Goal: Information Seeking & Learning: Learn about a topic

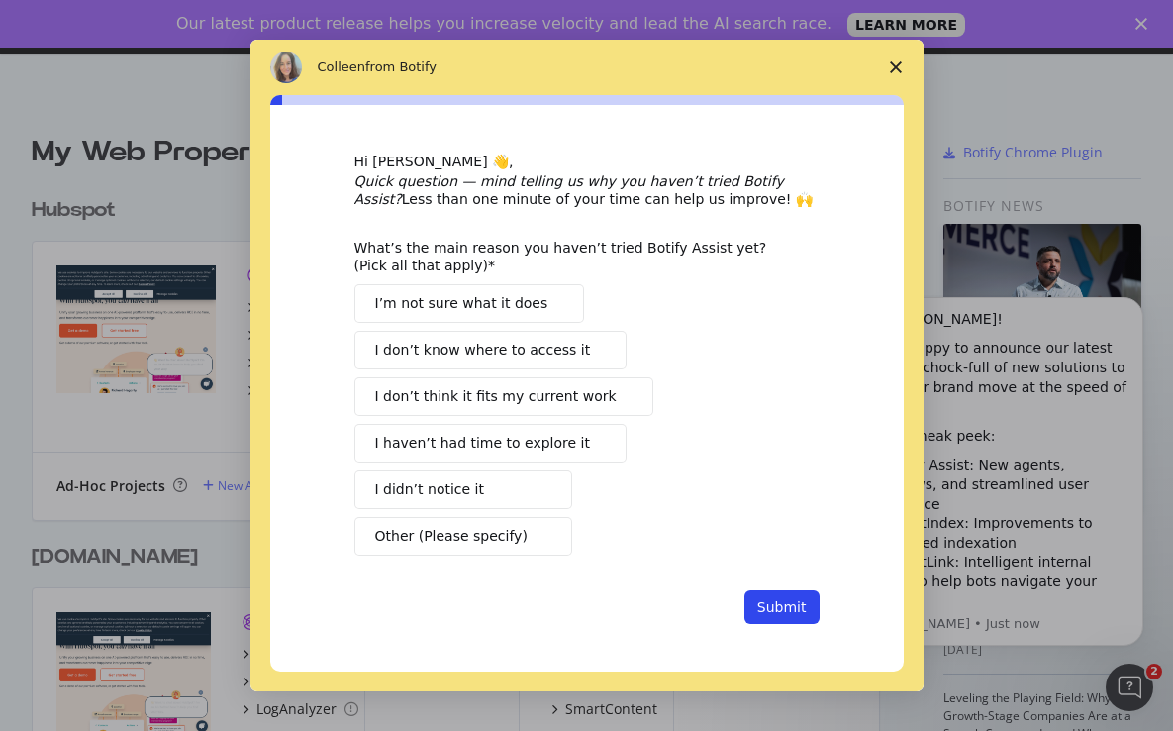
click at [481, 450] on span "I haven’t had time to explore it" at bounding box center [482, 443] width 215 height 21
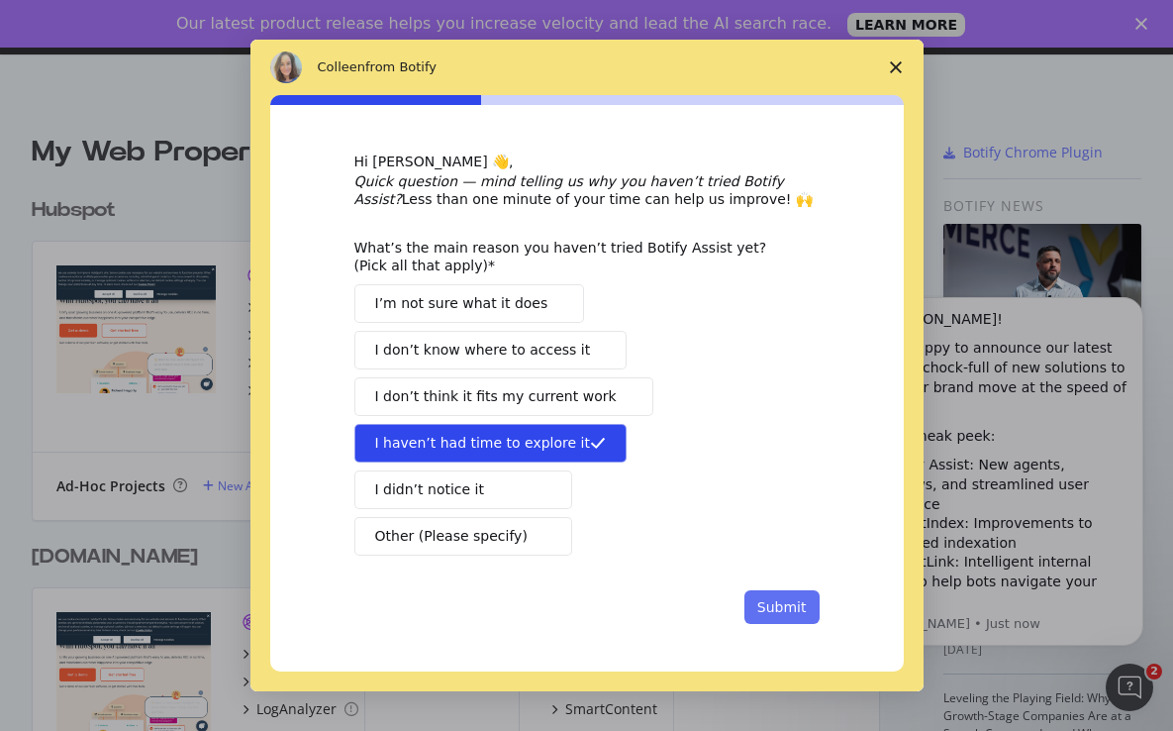
click at [787, 609] on button "Submit" at bounding box center [781, 607] width 75 height 34
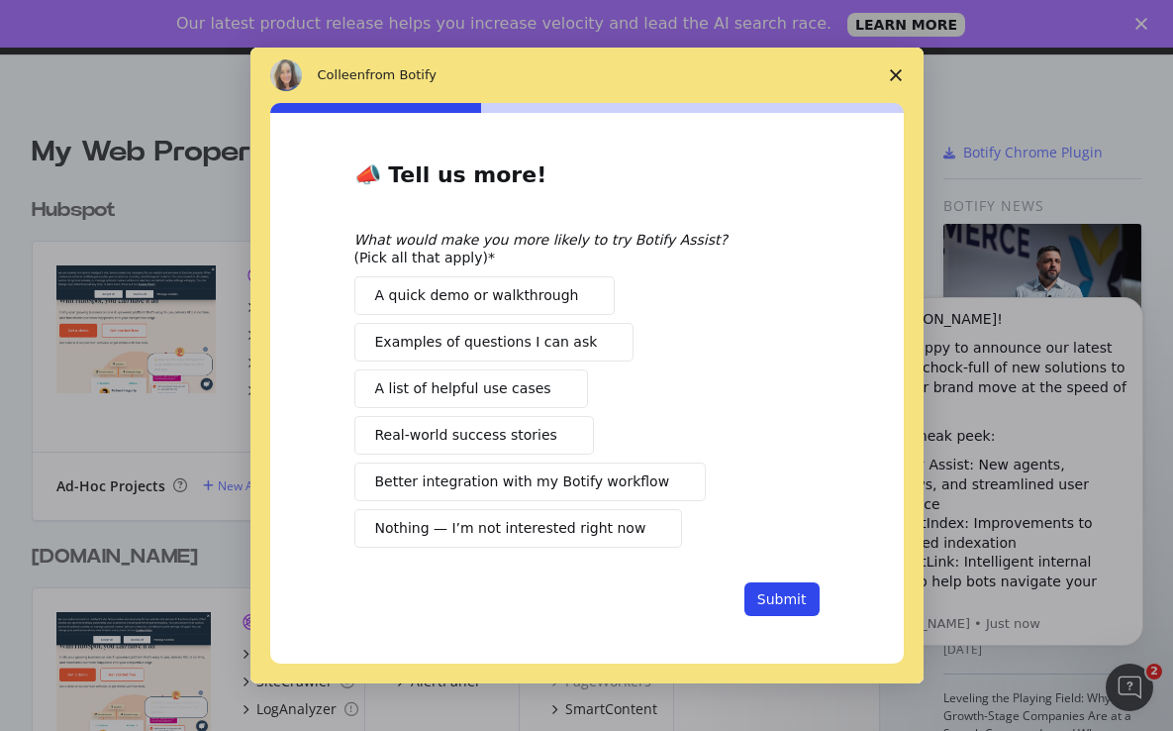
click at [519, 303] on span "A quick demo or walkthrough" at bounding box center [477, 295] width 204 height 21
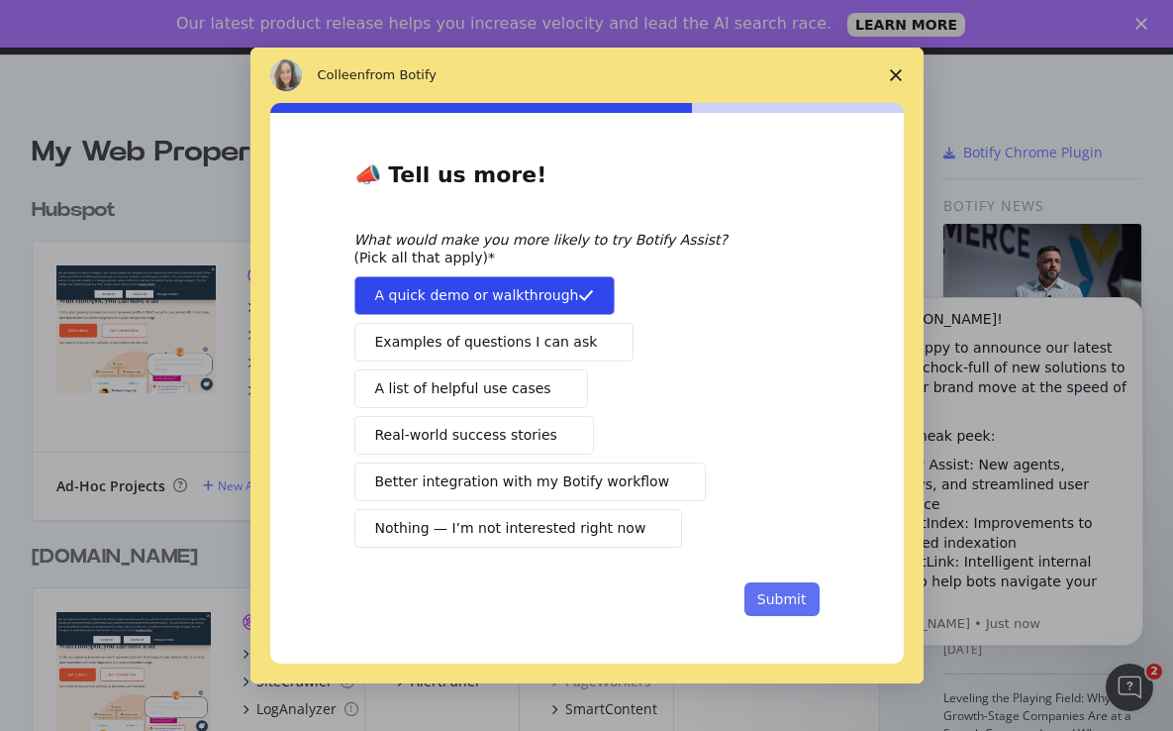
click at [774, 608] on button "Submit" at bounding box center [781, 599] width 75 height 34
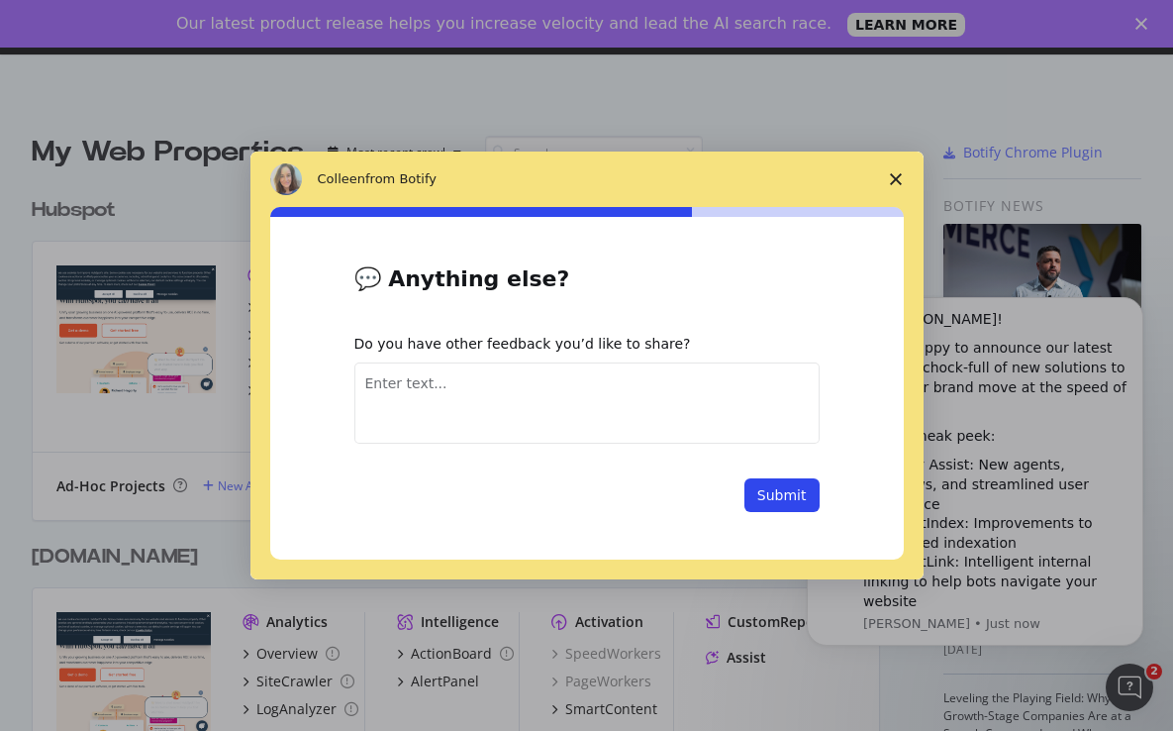
click at [648, 436] on textarea "Enter text..." at bounding box center [586, 402] width 465 height 81
click at [800, 500] on button "Submit" at bounding box center [781, 495] width 75 height 34
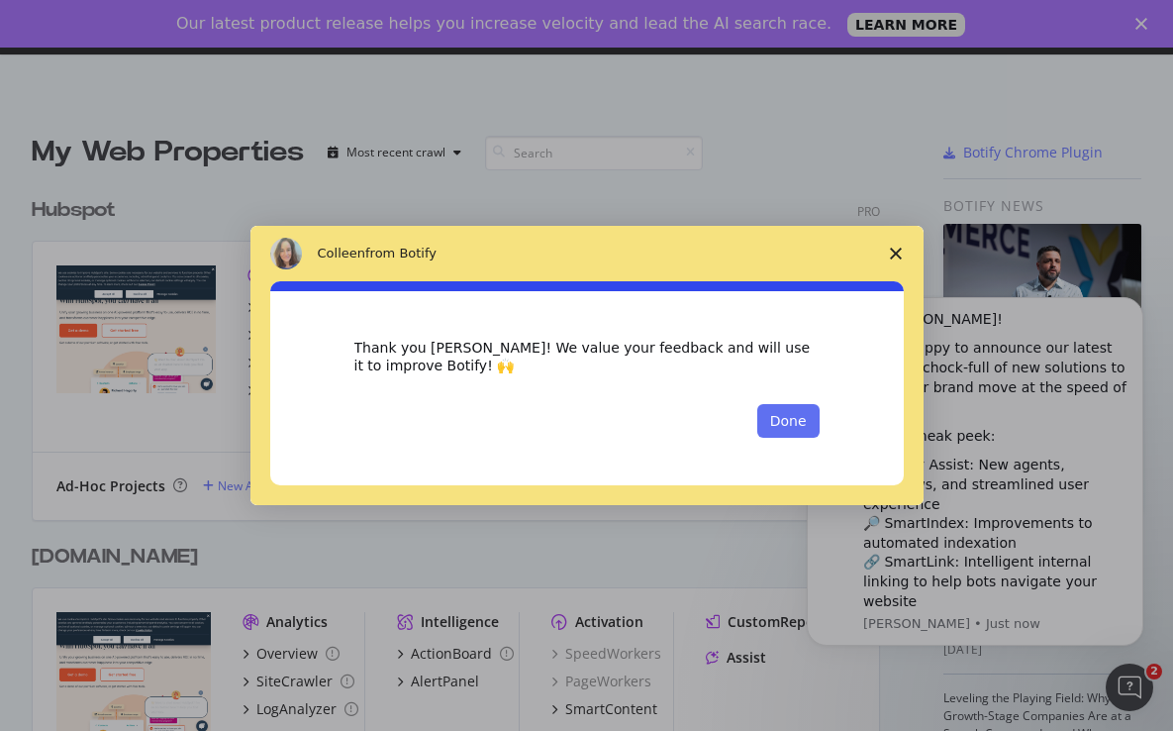
click at [789, 417] on button "Done" at bounding box center [788, 421] width 62 height 34
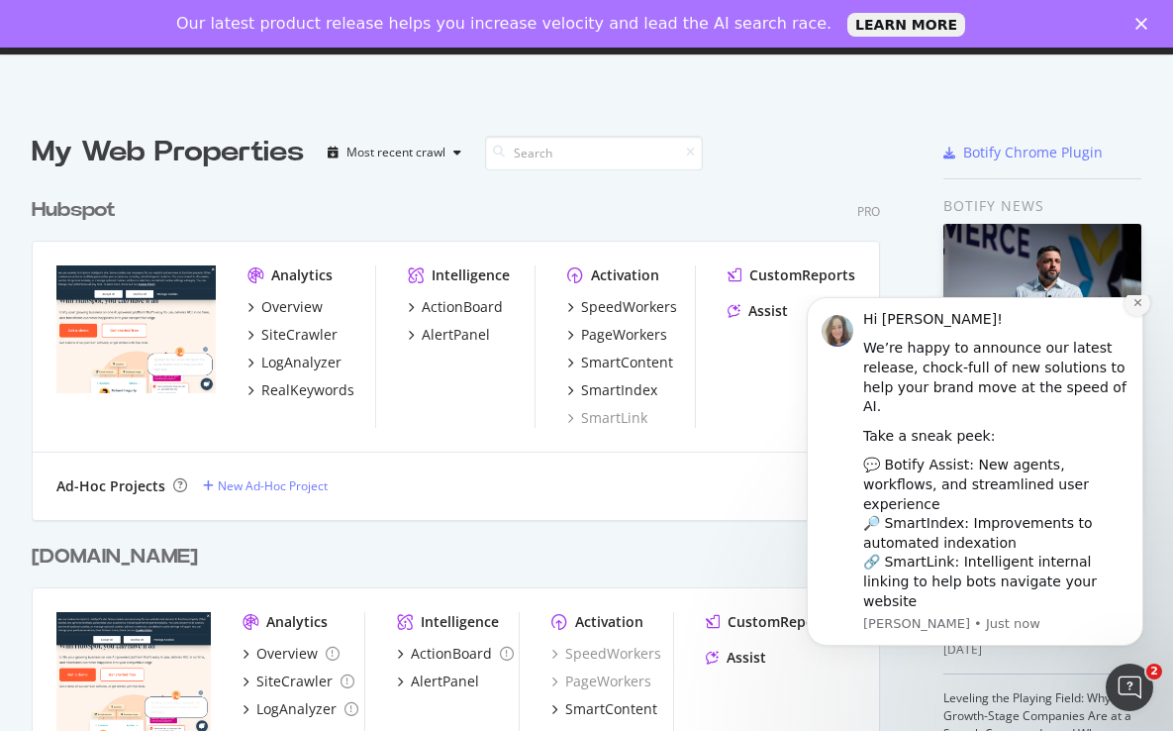
click at [1141, 308] on icon "Dismiss notification" at bounding box center [1138, 302] width 11 height 11
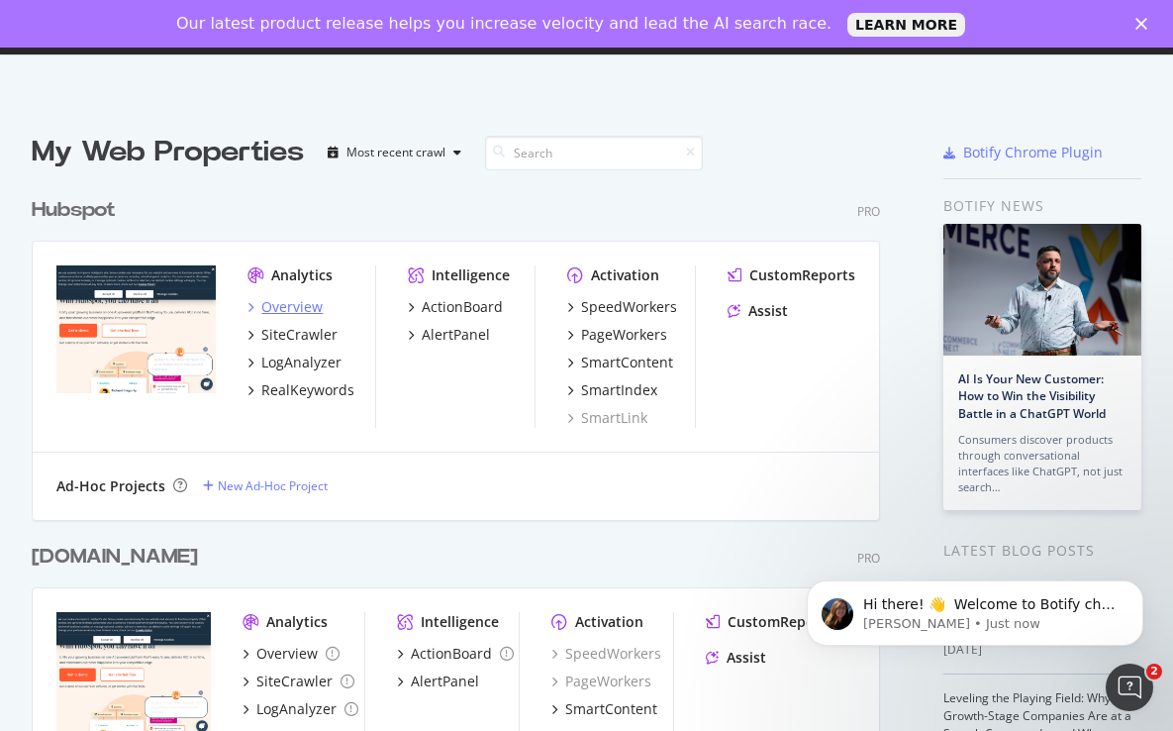
click at [293, 306] on div "Overview" at bounding box center [291, 307] width 61 height 20
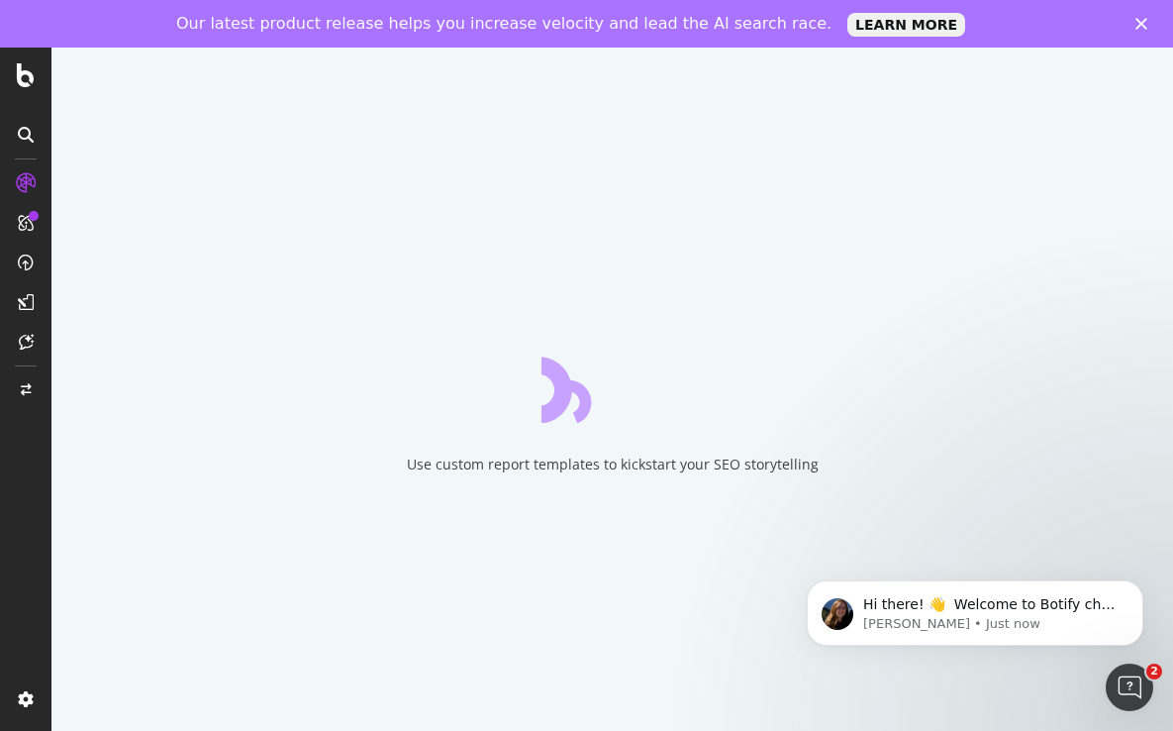
click at [1140, 27] on icon "Close" at bounding box center [1142, 24] width 12 height 12
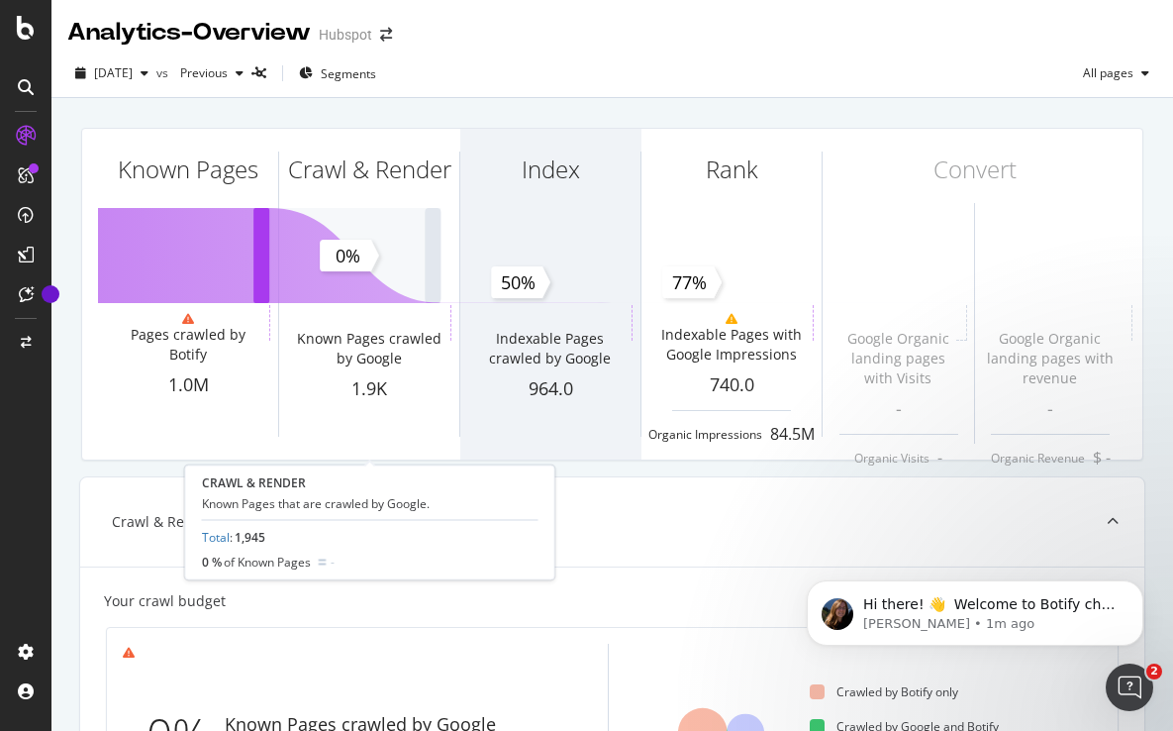
scroll to position [3, 0]
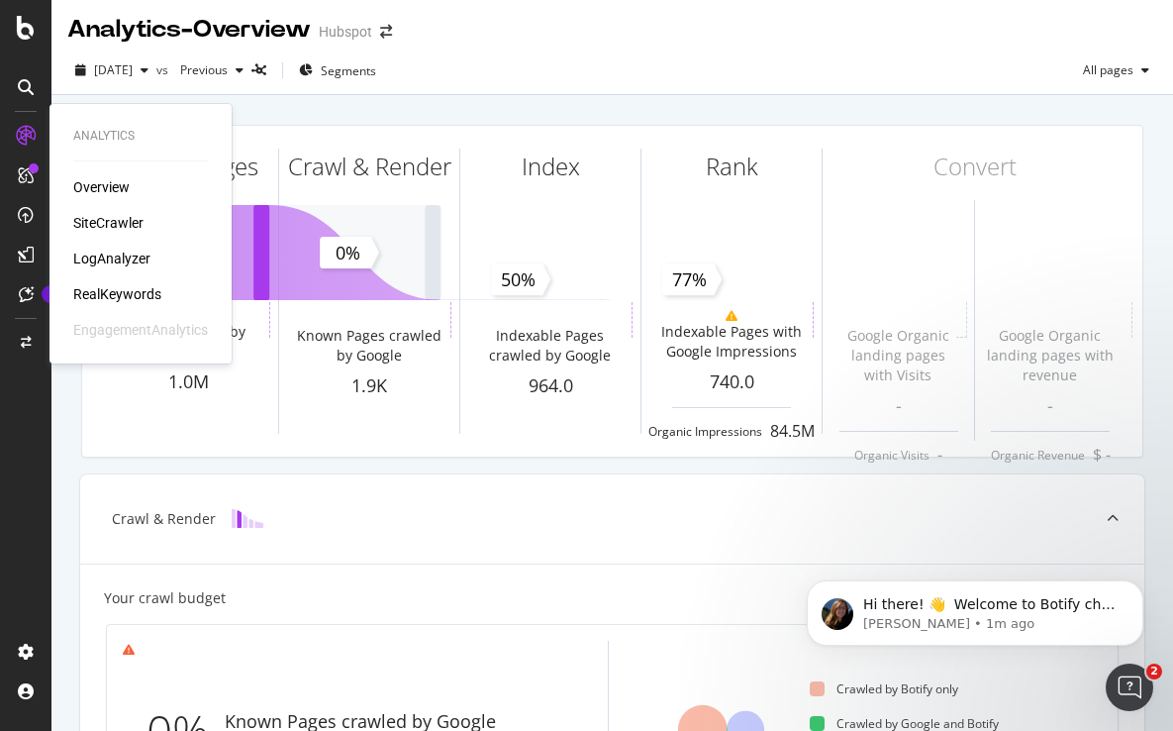
click at [126, 222] on div "SiteCrawler" at bounding box center [108, 223] width 70 height 20
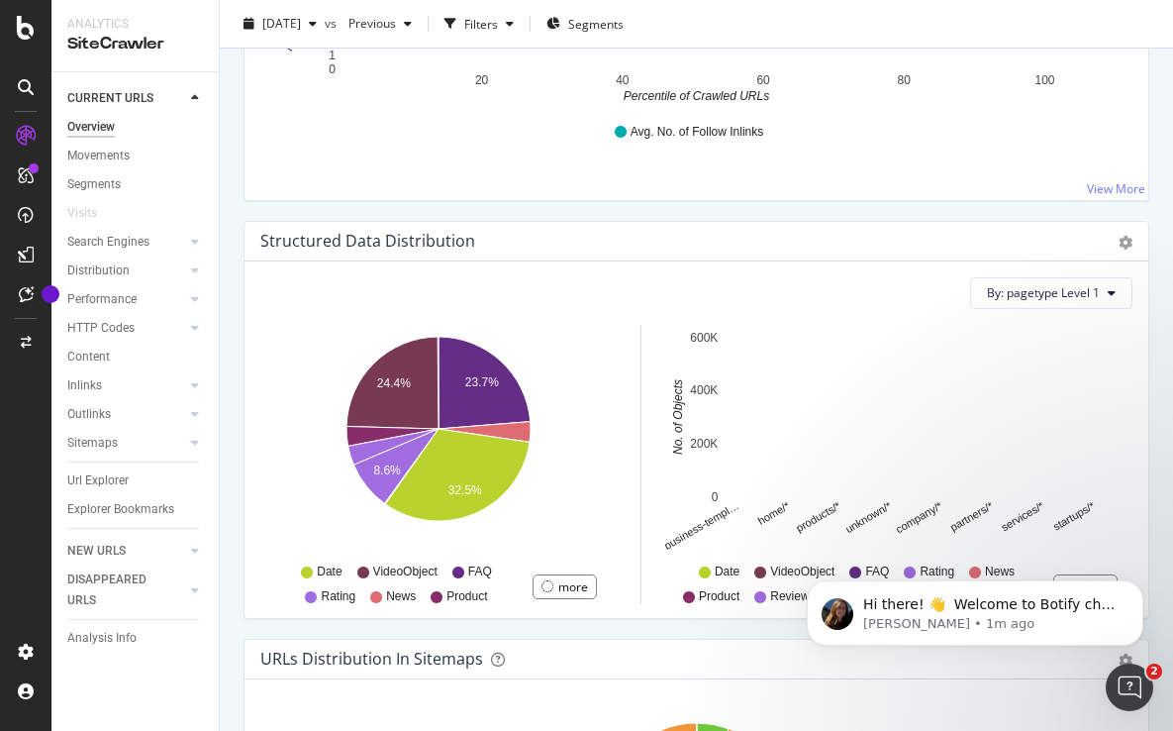
scroll to position [3812, 0]
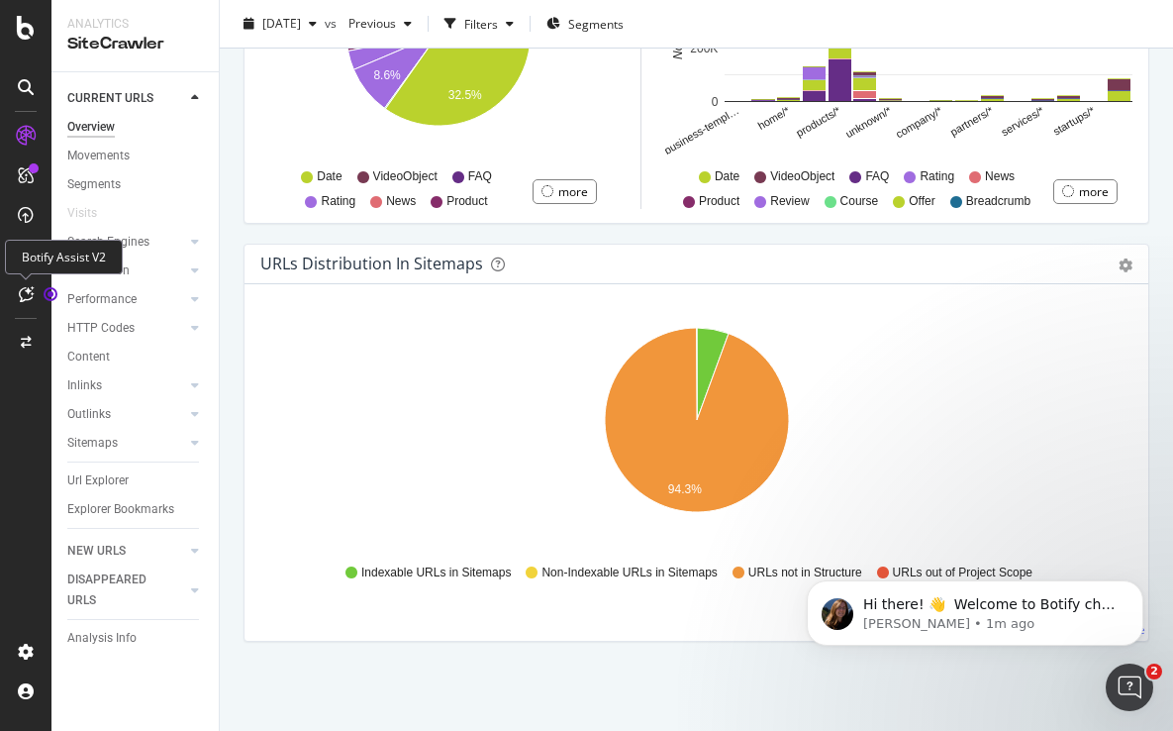
click at [27, 292] on icon at bounding box center [26, 294] width 15 height 16
click at [34, 291] on div at bounding box center [26, 294] width 32 height 32
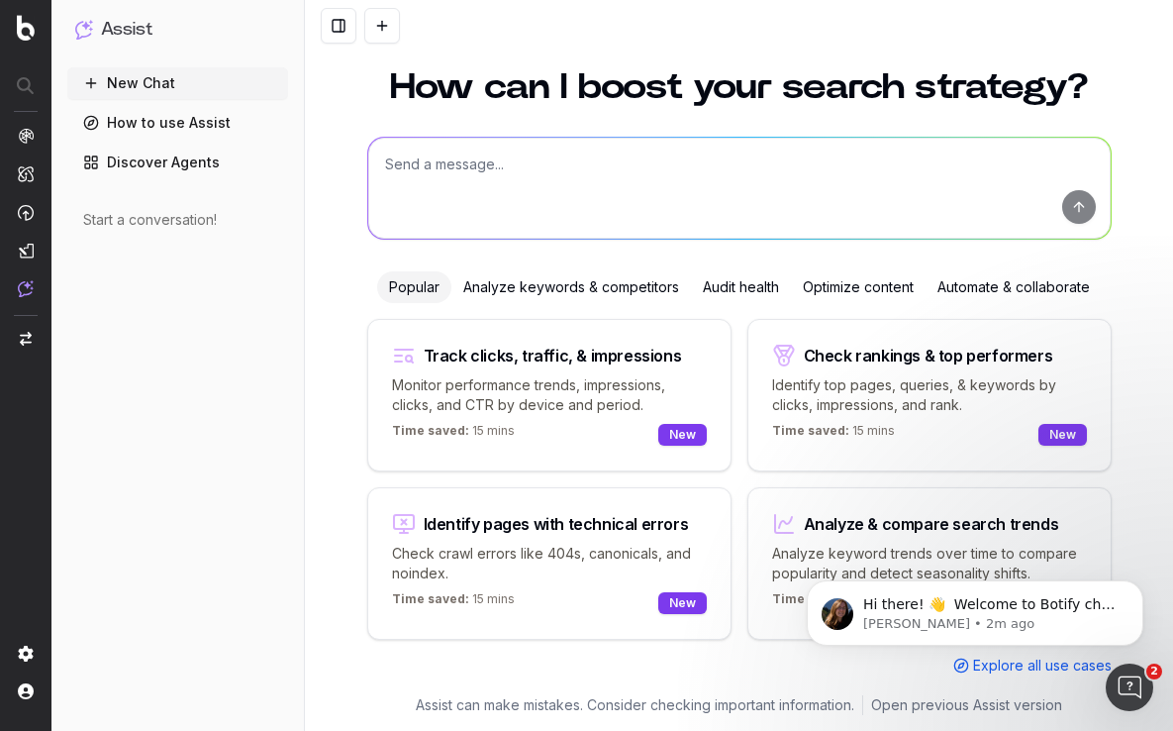
click at [459, 169] on textarea at bounding box center [739, 188] width 743 height 101
type textarea "help me retrieve traffic sources by url"
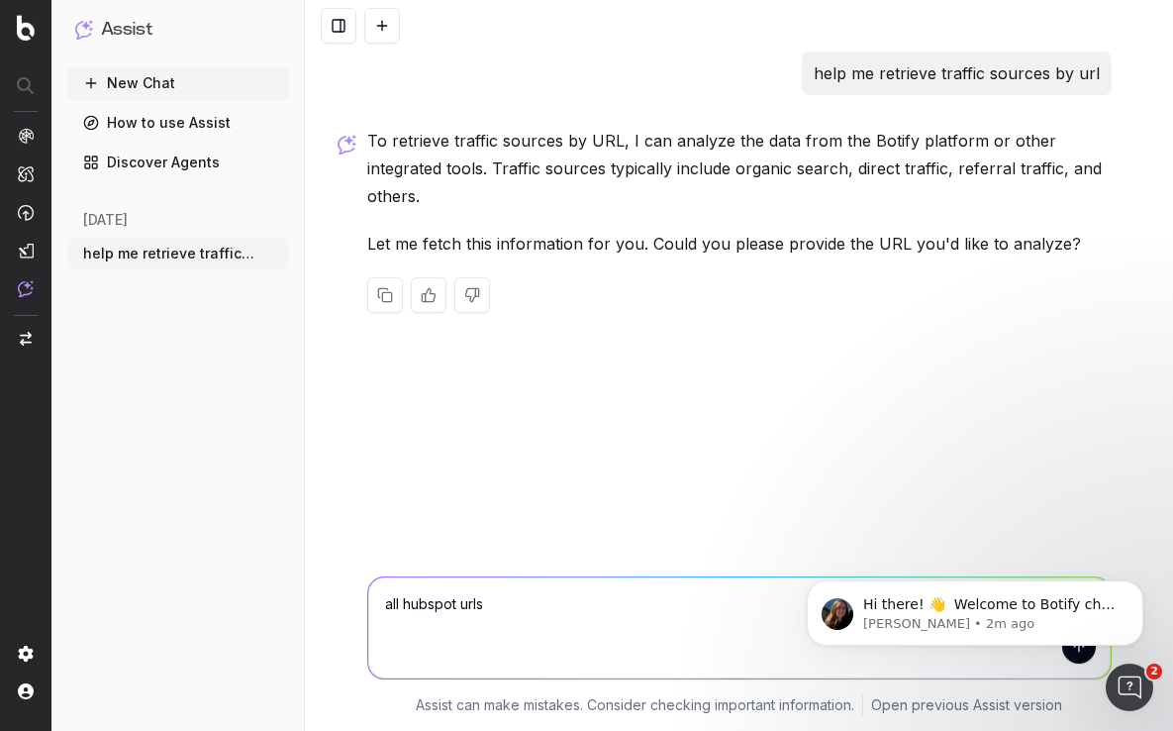
click at [458, 600] on textarea "all hubspot urls" at bounding box center [739, 627] width 743 height 101
click at [526, 604] on textarea "all hubspot blog urls" at bounding box center [739, 627] width 743 height 101
type textarea "all hubspot blog urls. where can i upload a csv file with all urls?"
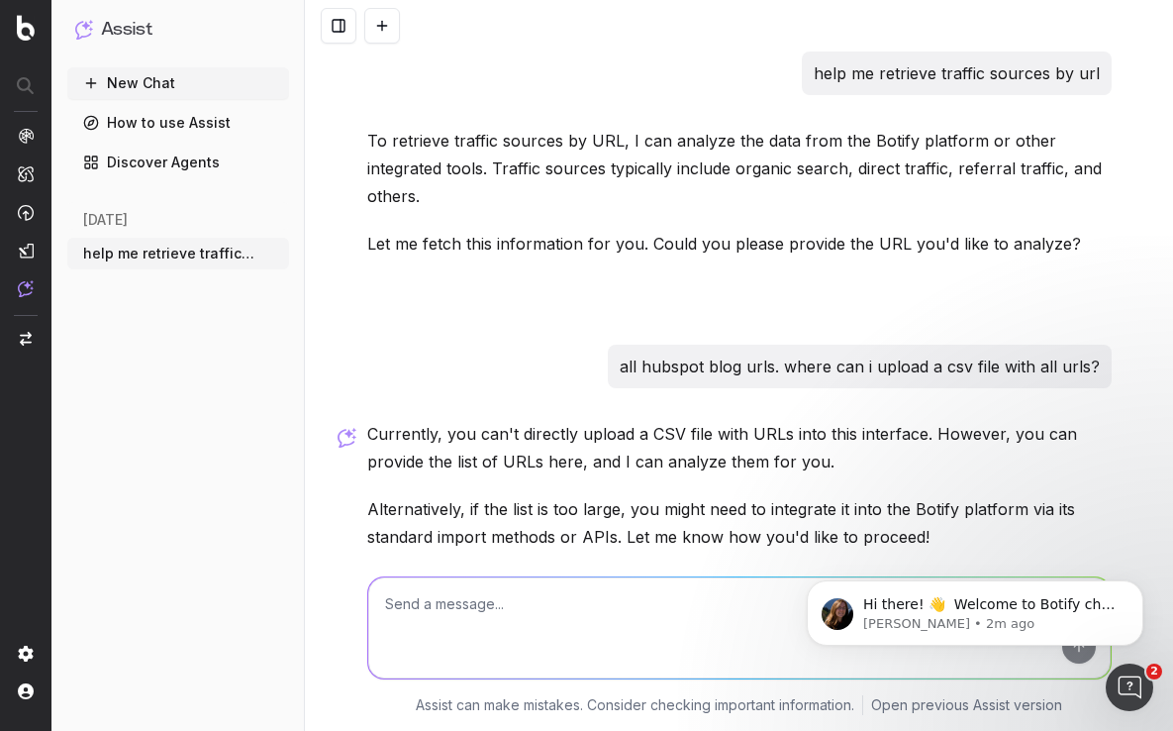
scroll to position [85, 0]
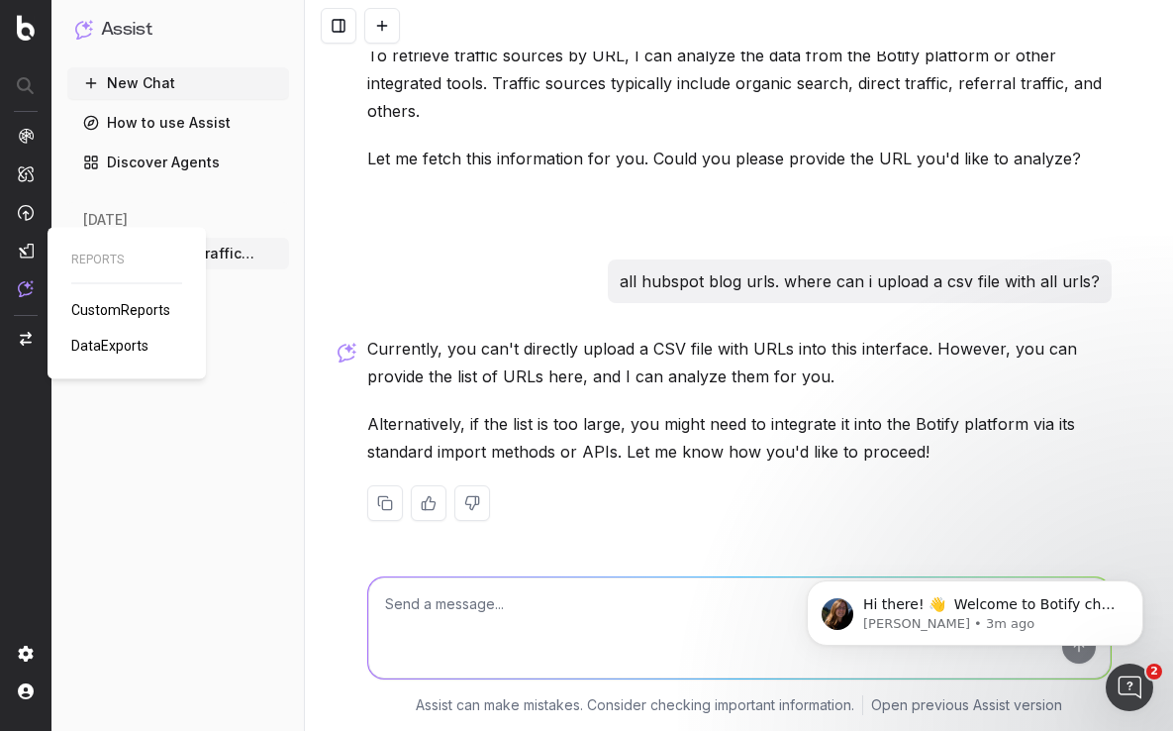
click at [111, 314] on span "CustomReports" at bounding box center [120, 310] width 99 height 16
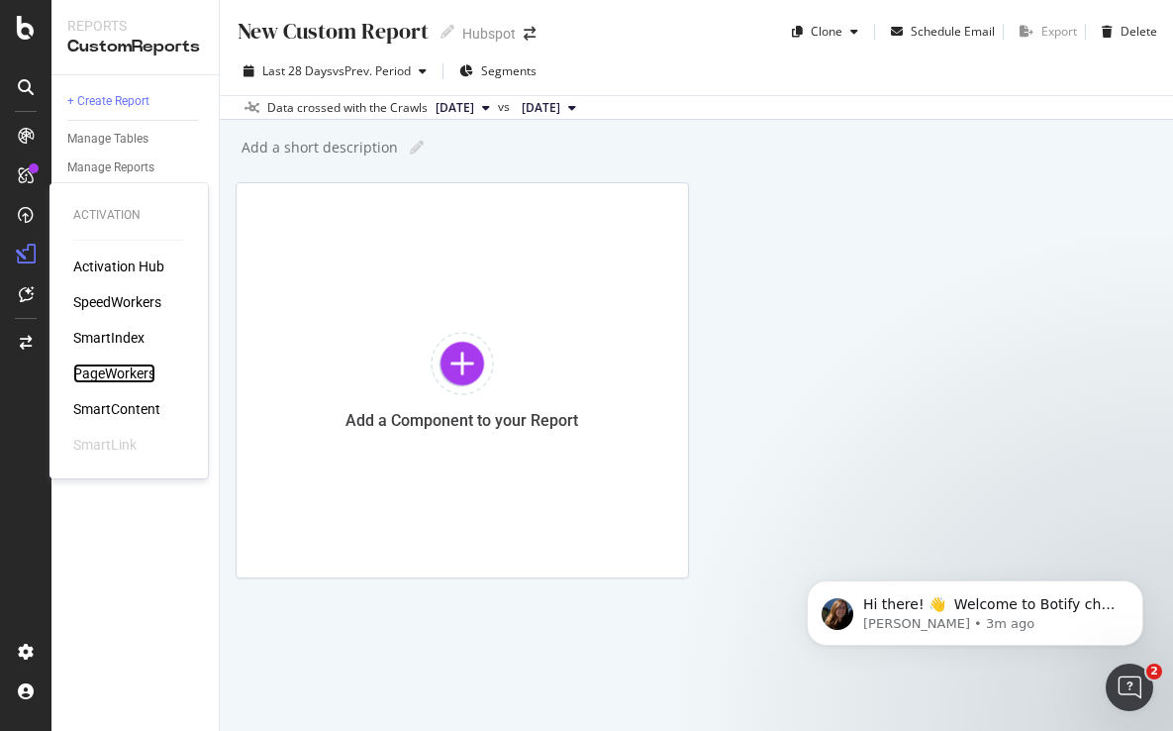
click at [109, 370] on div "PageWorkers" at bounding box center [114, 373] width 82 height 20
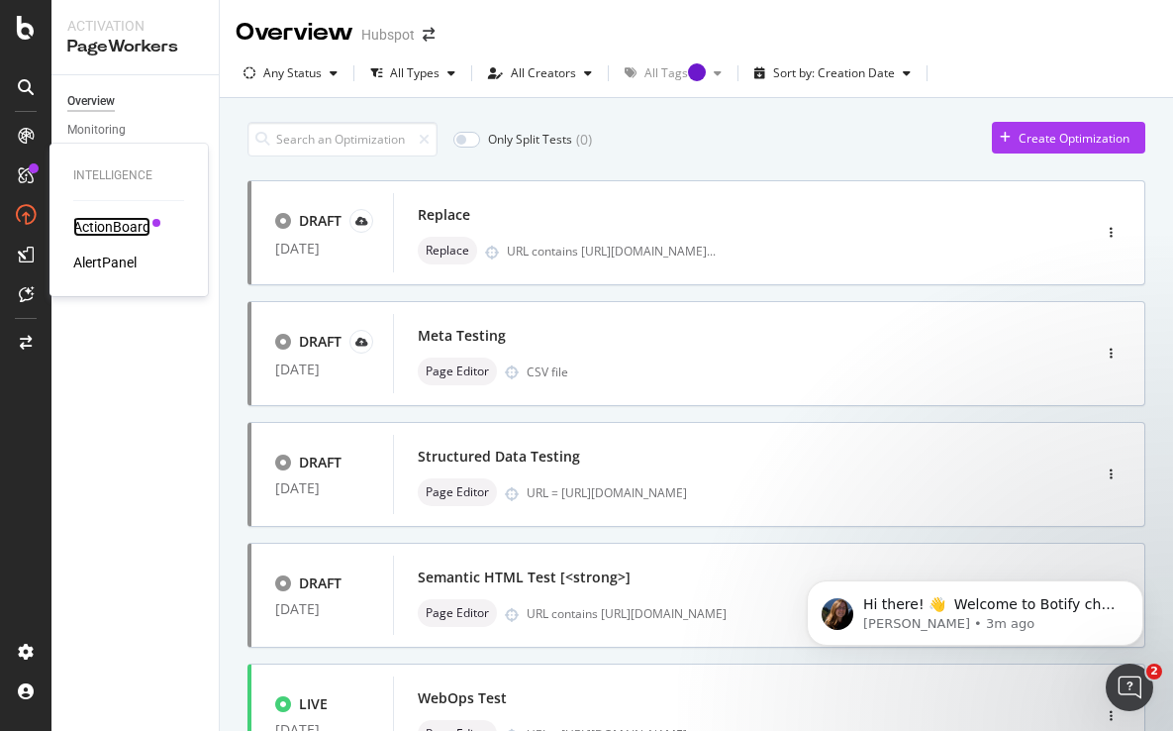
click at [126, 217] on div "ActionBoard" at bounding box center [111, 227] width 77 height 20
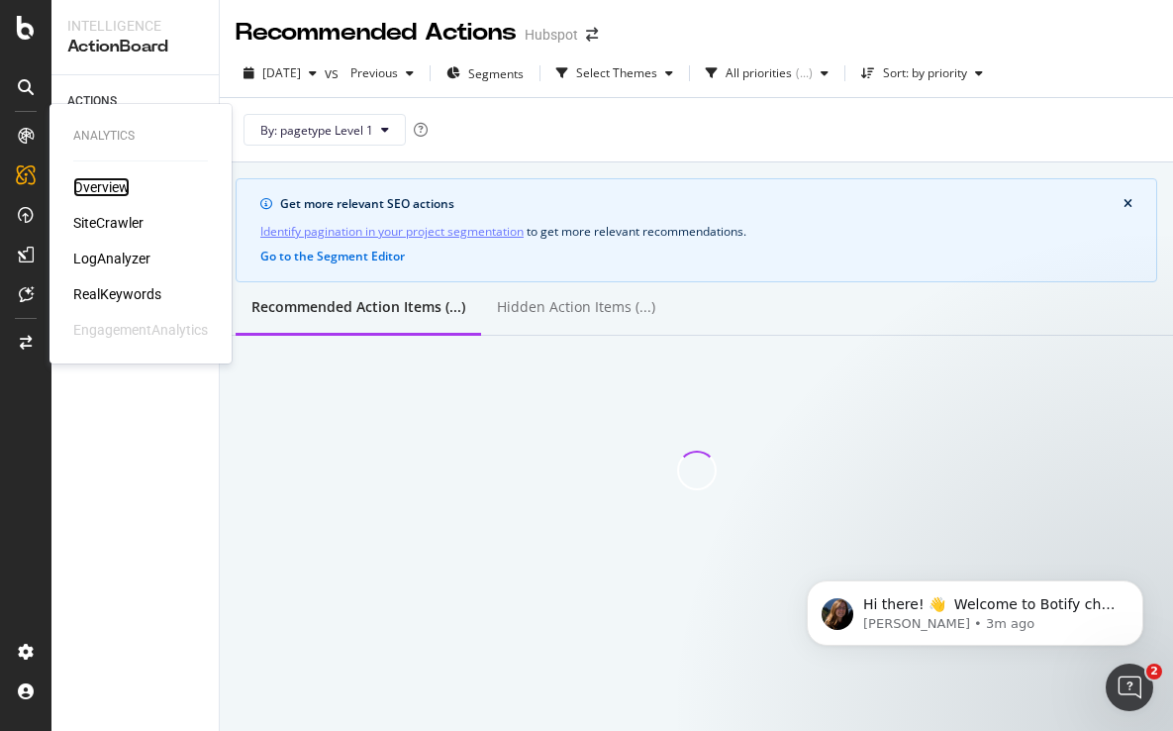
click at [97, 181] on div "Overview" at bounding box center [101, 187] width 56 height 20
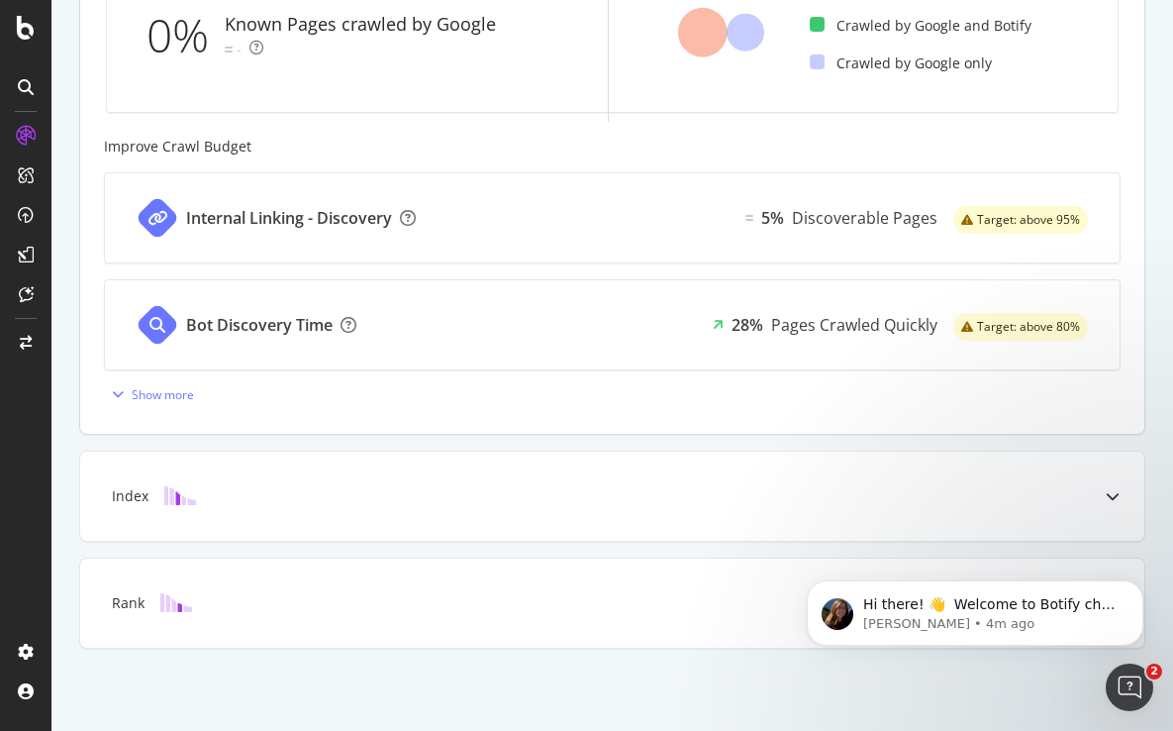
scroll to position [703, 0]
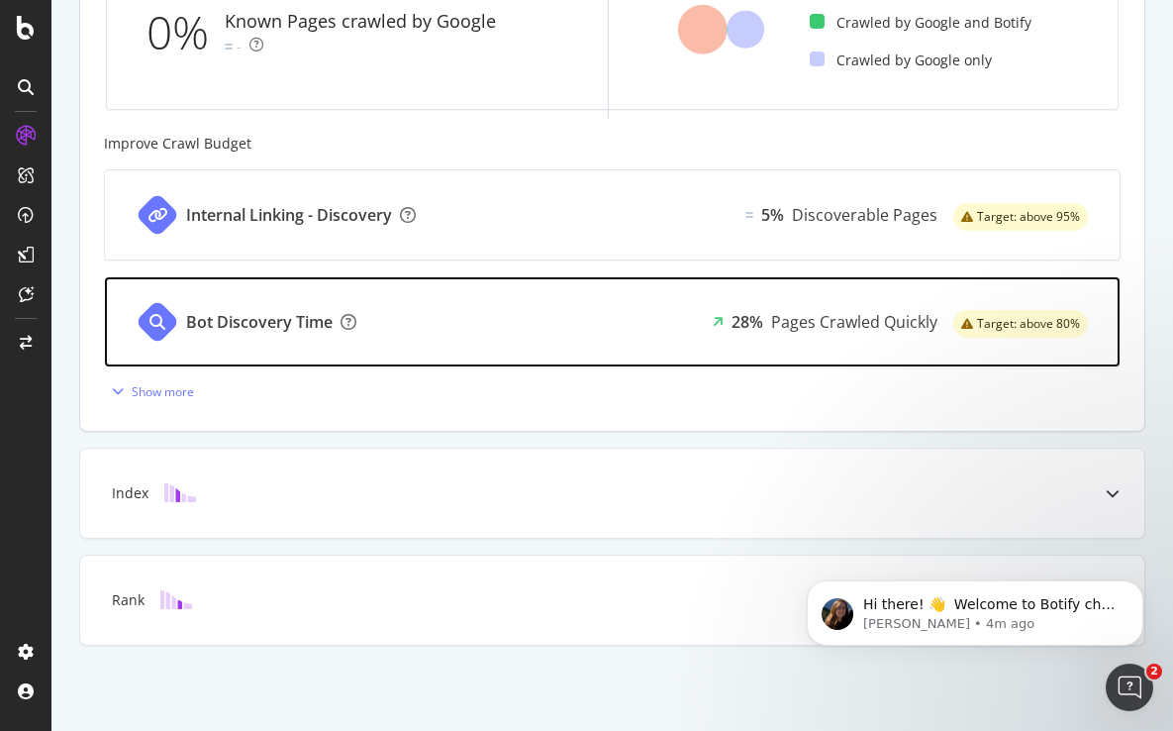
click at [377, 296] on div "Bot Discovery Time" at bounding box center [242, 321] width 275 height 89
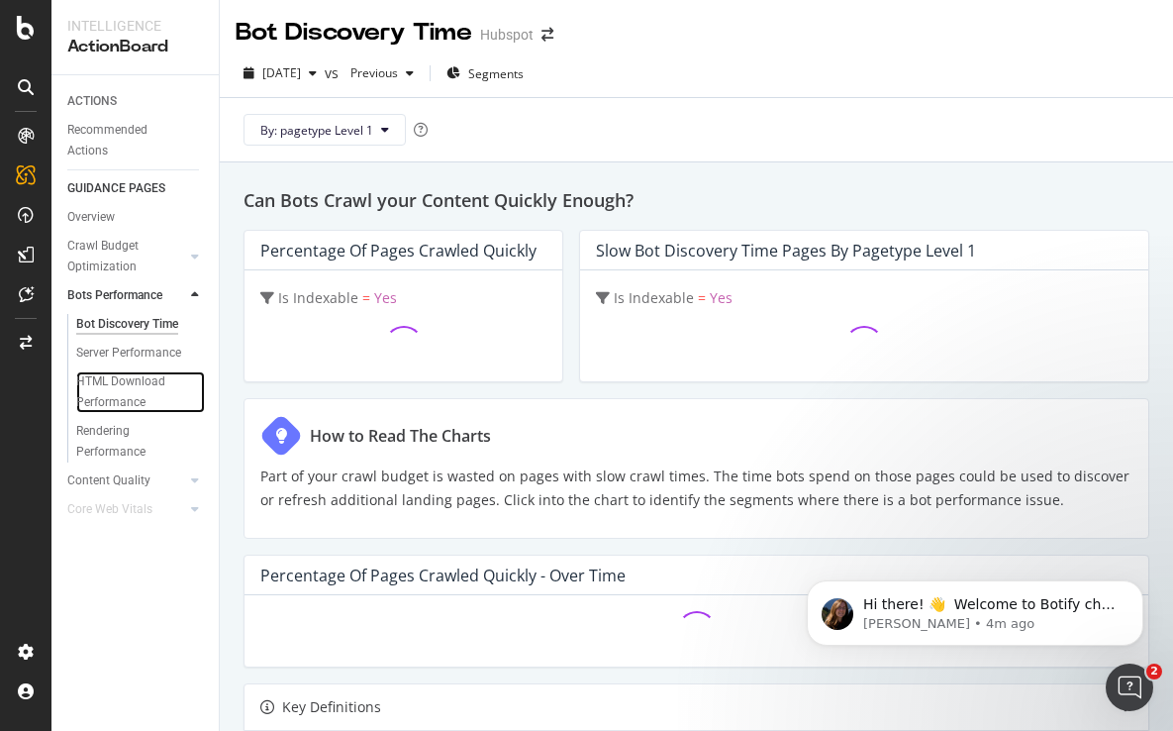
click at [150, 371] on div "HTML Download Performance" at bounding box center [133, 392] width 115 height 42
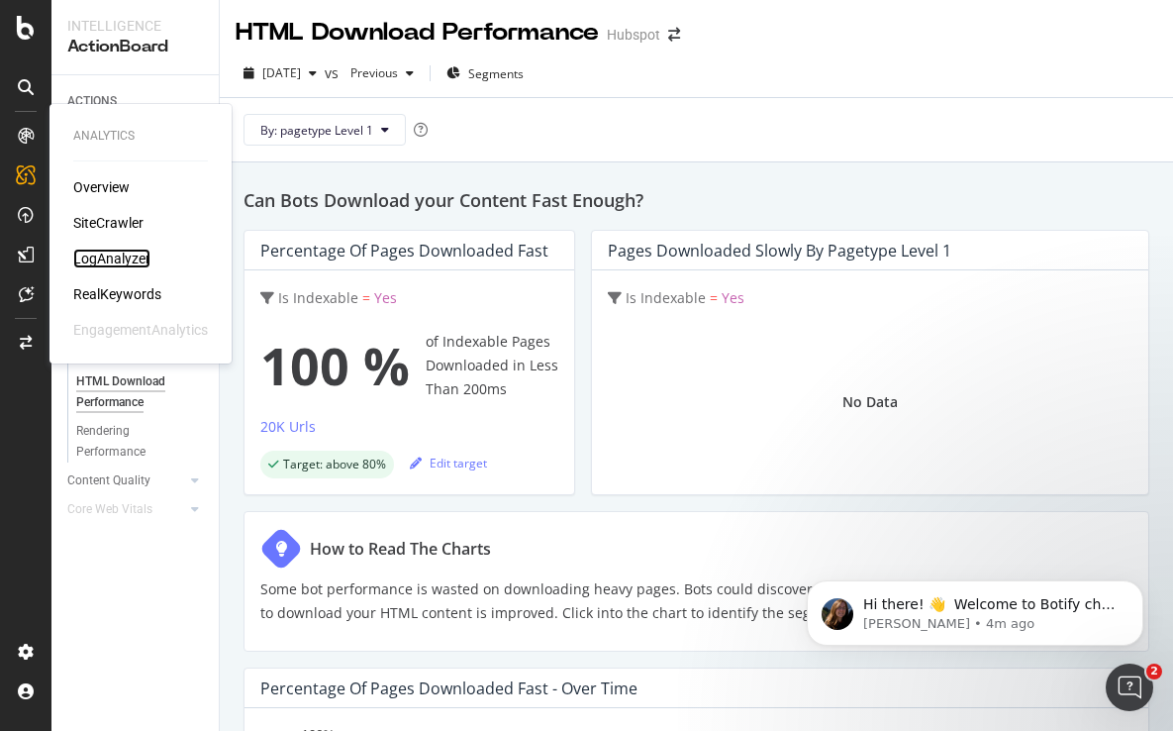
click at [123, 255] on div "LogAnalyzer" at bounding box center [111, 258] width 77 height 20
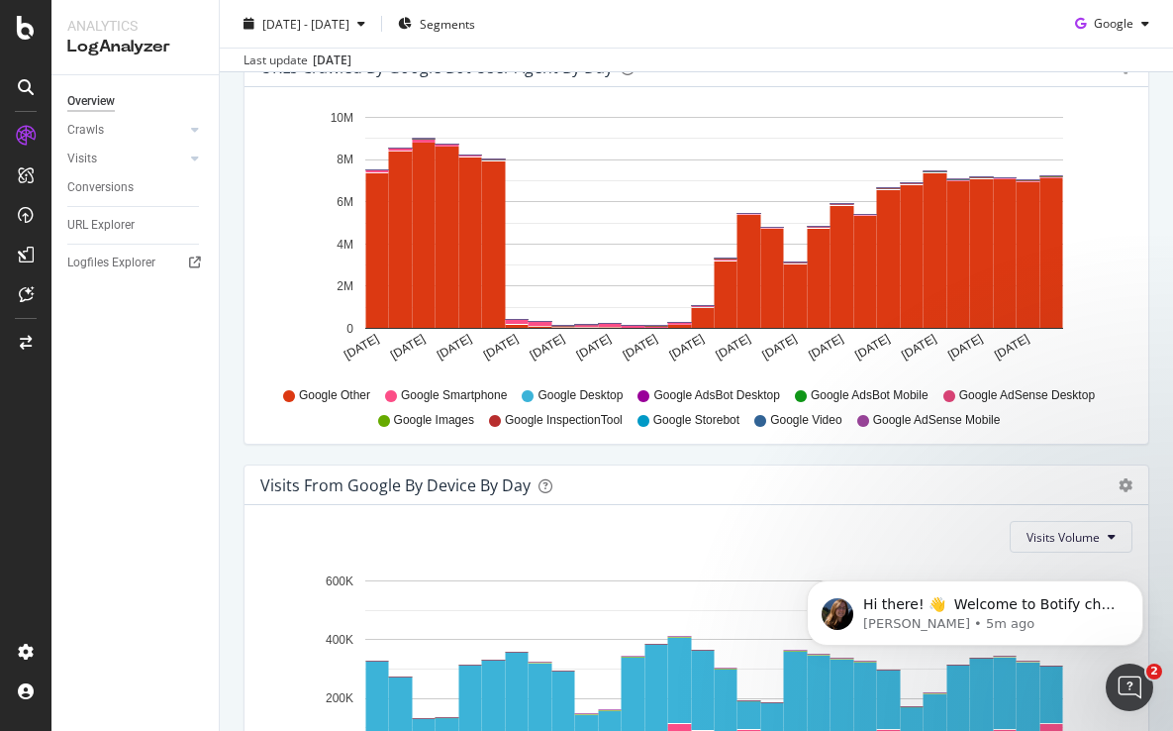
scroll to position [2336, 0]
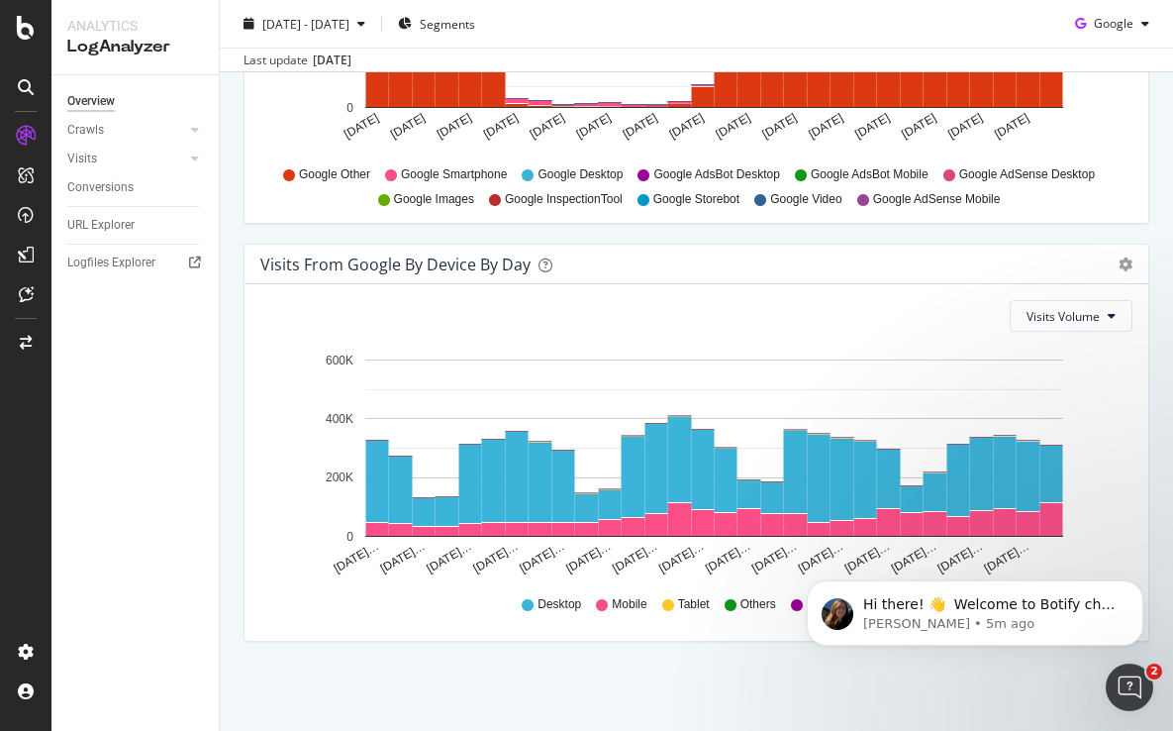
click at [127, 541] on div "Overview Crawls Daily Distribution Segments Distribution HTTP Codes Resources V…" at bounding box center [134, 402] width 167 height 655
click at [145, 233] on link "URL Explorer" at bounding box center [136, 225] width 138 height 21
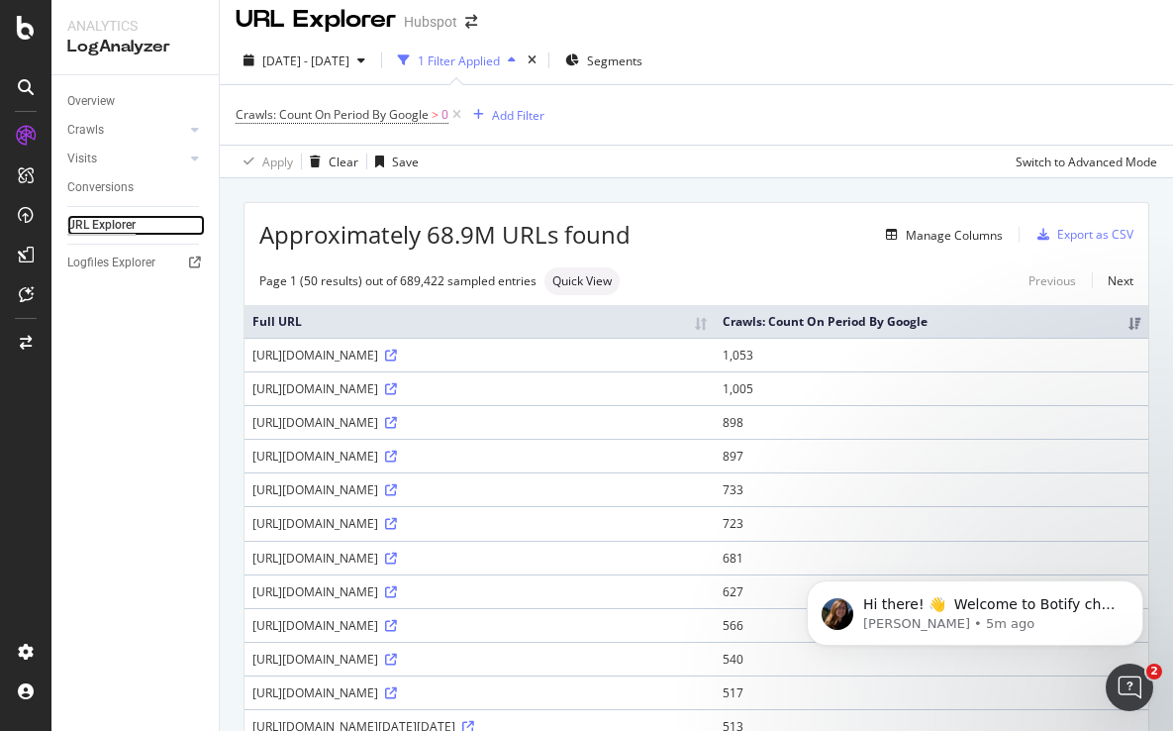
scroll to position [14, 0]
click at [500, 57] on div "1 Filter Applied" at bounding box center [459, 59] width 82 height 17
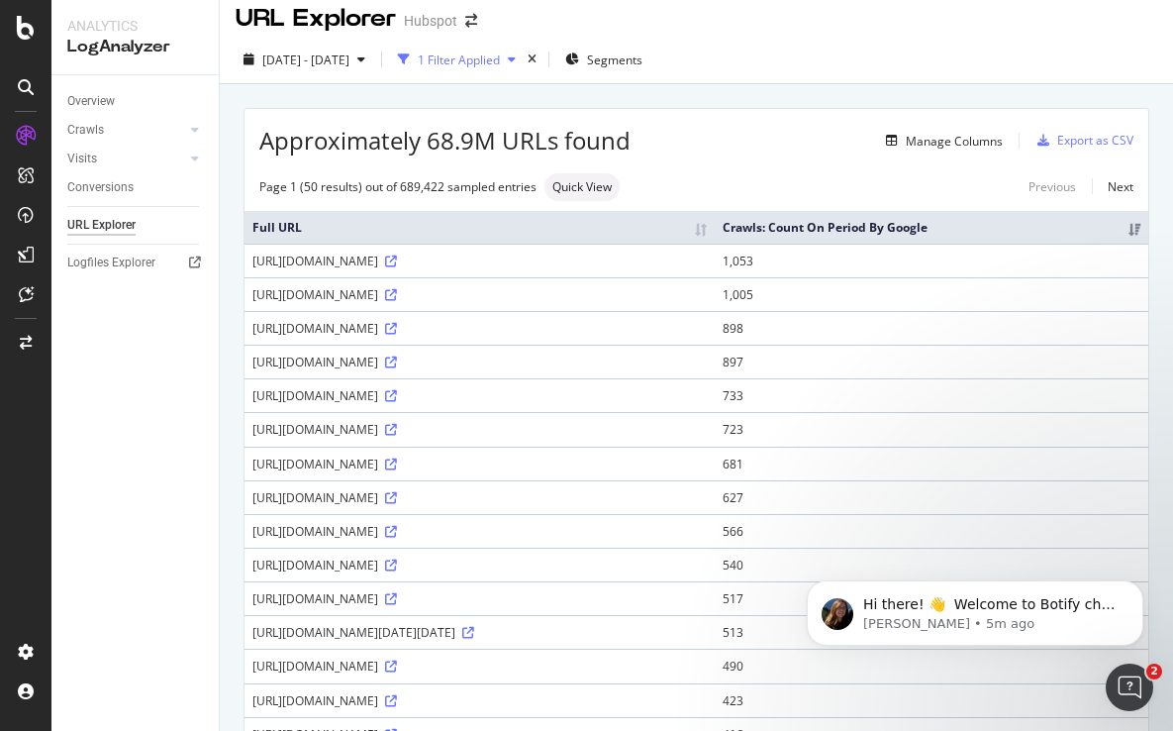
click at [500, 57] on div "1 Filter Applied" at bounding box center [459, 59] width 82 height 17
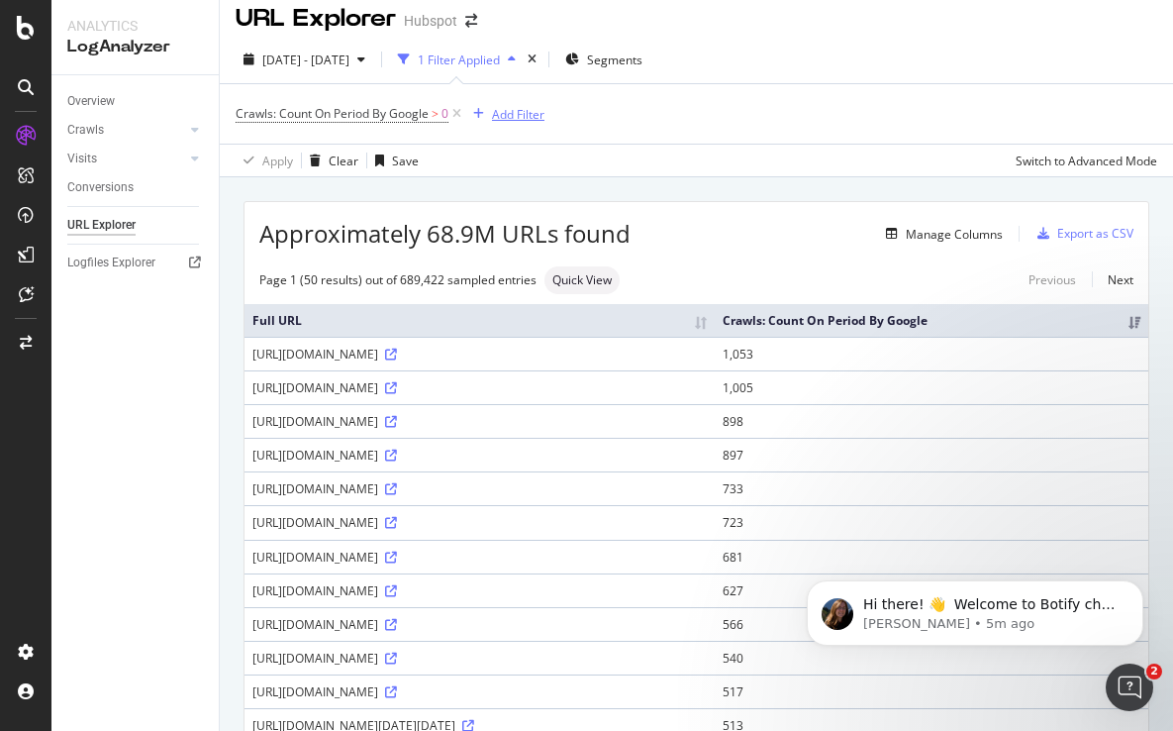
click at [513, 111] on div "Add Filter" at bounding box center [518, 114] width 52 height 17
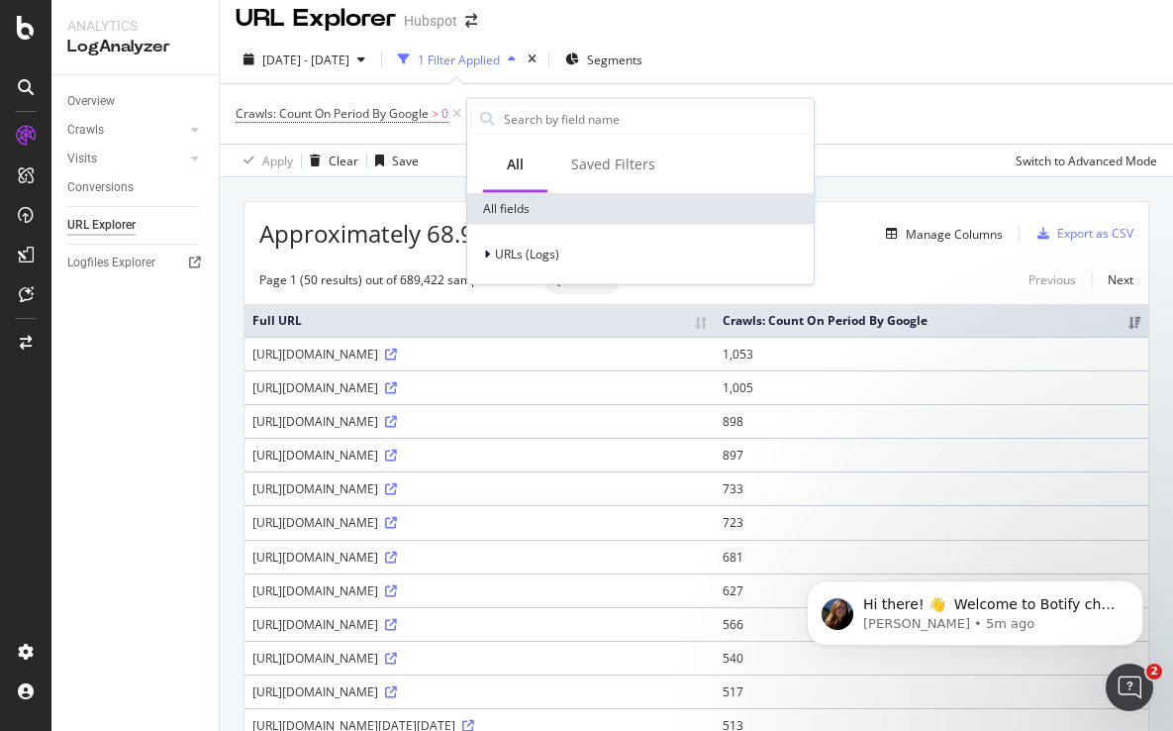
click at [922, 85] on div "Crawls: Count On Period By Google > 0 Add Filter" at bounding box center [697, 113] width 922 height 59
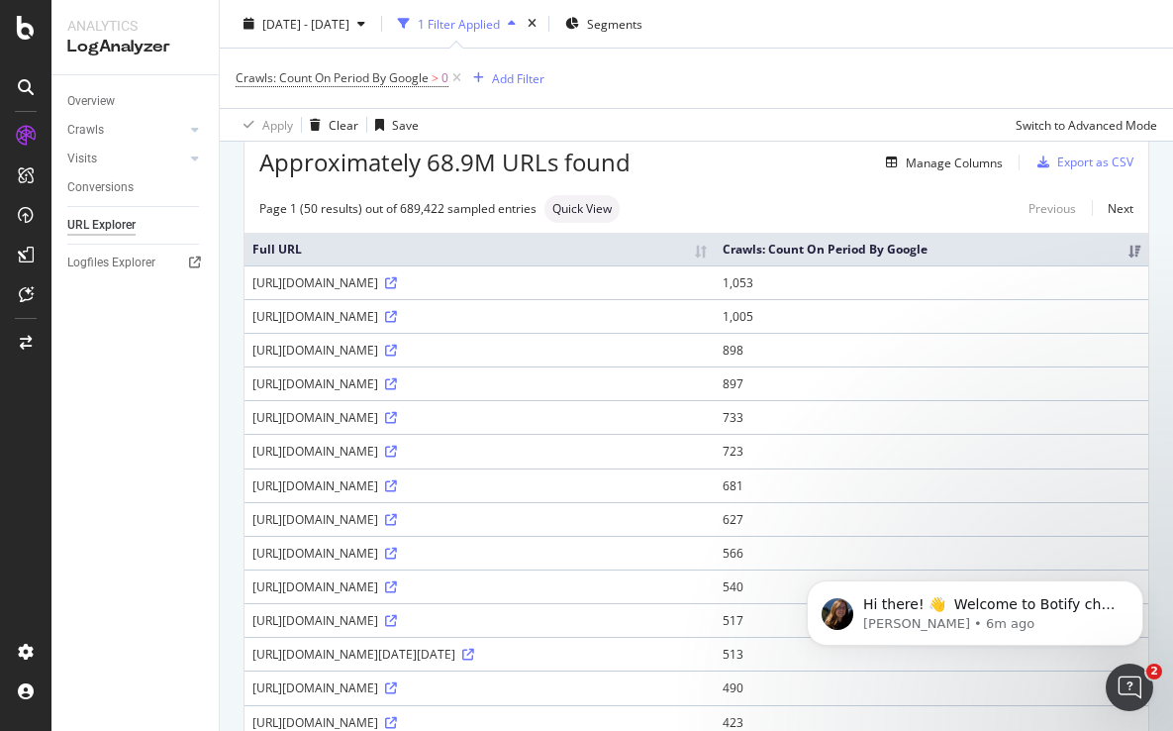
scroll to position [0, 0]
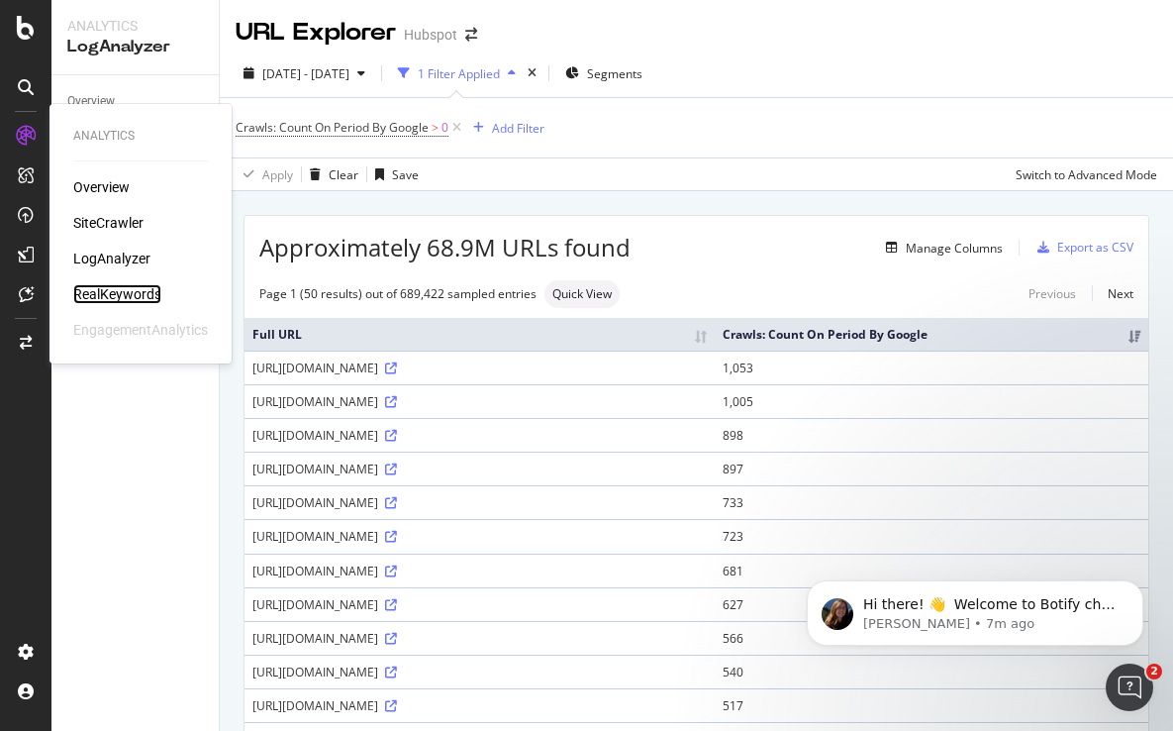
click at [123, 293] on div "RealKeywords" at bounding box center [117, 294] width 88 height 20
